Goal: Task Accomplishment & Management: Manage account settings

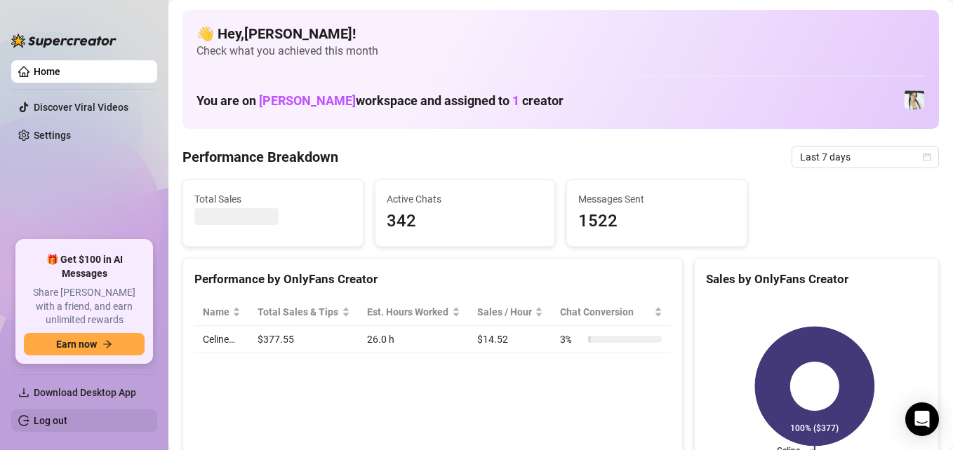
click at [65, 421] on link "Log out" at bounding box center [51, 420] width 34 height 11
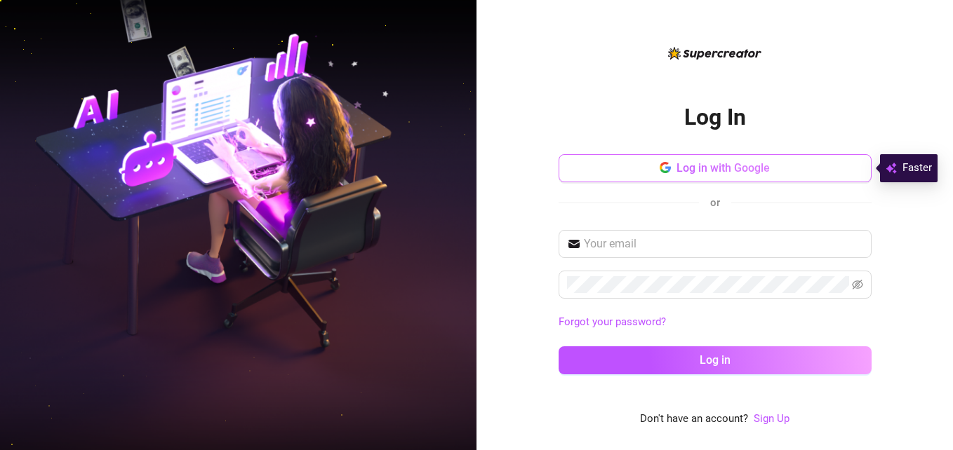
click at [698, 164] on span "Log in with Google" at bounding box center [722, 167] width 93 height 13
